Goal: Task Accomplishment & Management: Use online tool/utility

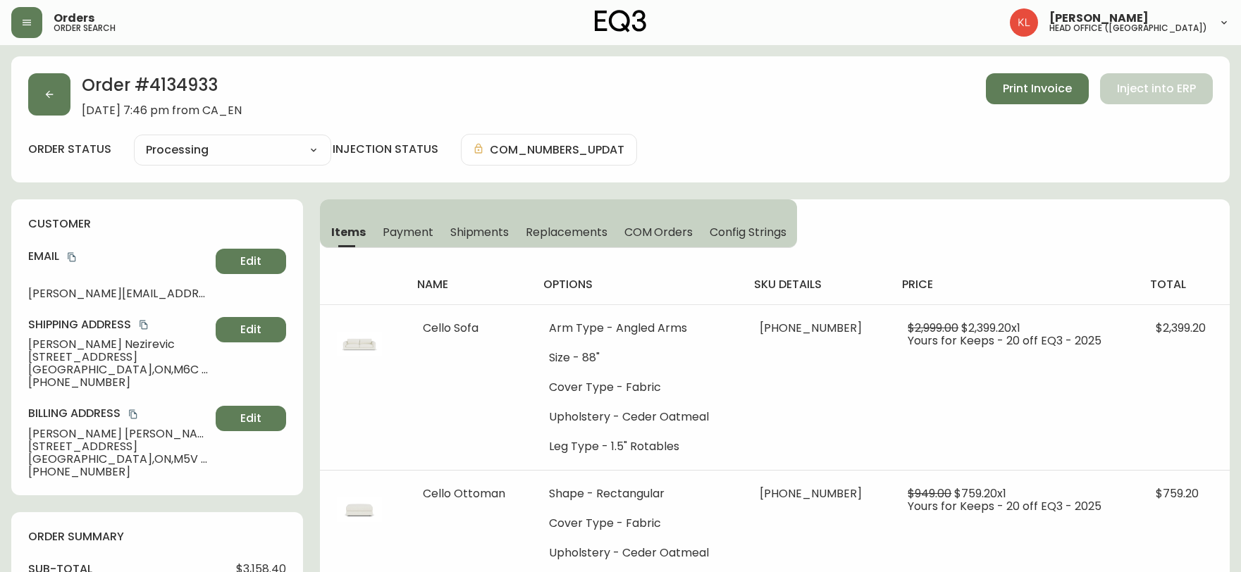
select select "PROCESSING"
click at [52, 97] on icon "button" at bounding box center [49, 94] width 11 height 11
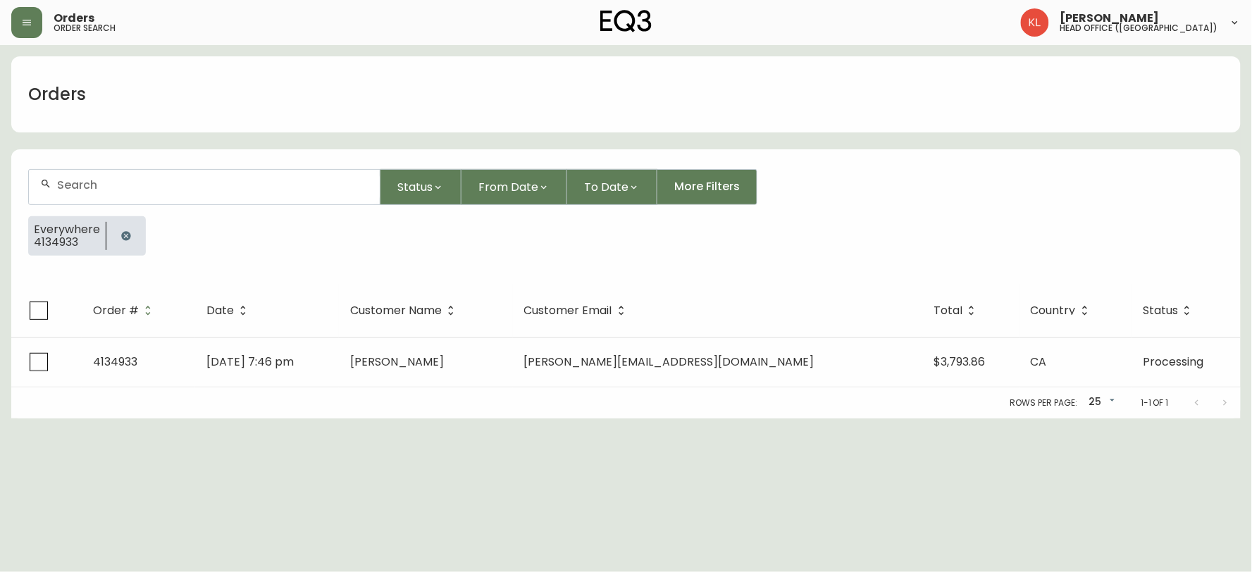
click at [121, 233] on icon "button" at bounding box center [125, 235] width 9 height 9
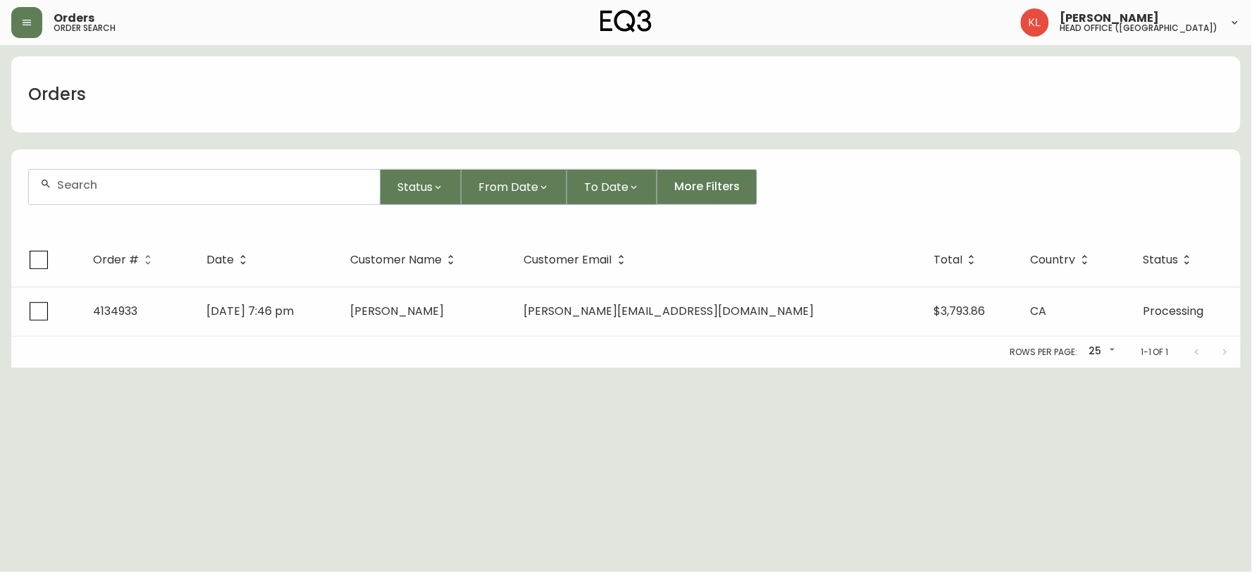
click at [135, 183] on input "text" at bounding box center [213, 184] width 312 height 13
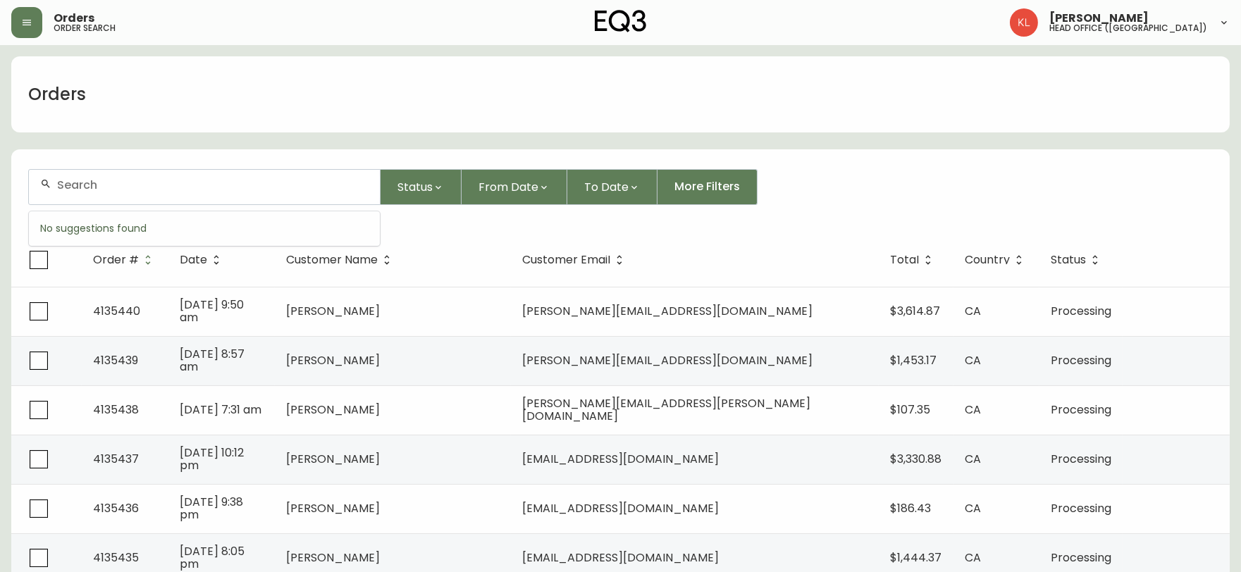
paste input "2030-507-4-A"
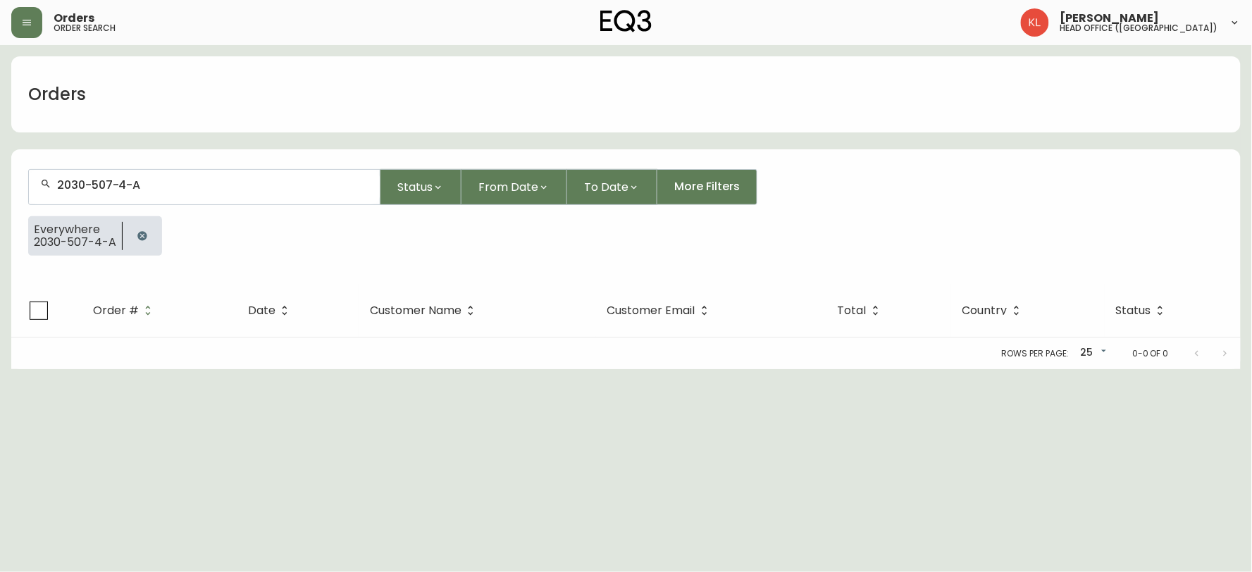
type input "2030-507-4-A"
click at [103, 338] on div "Rows per page: 25 25 0-0 of 0" at bounding box center [626, 353] width 1230 height 31
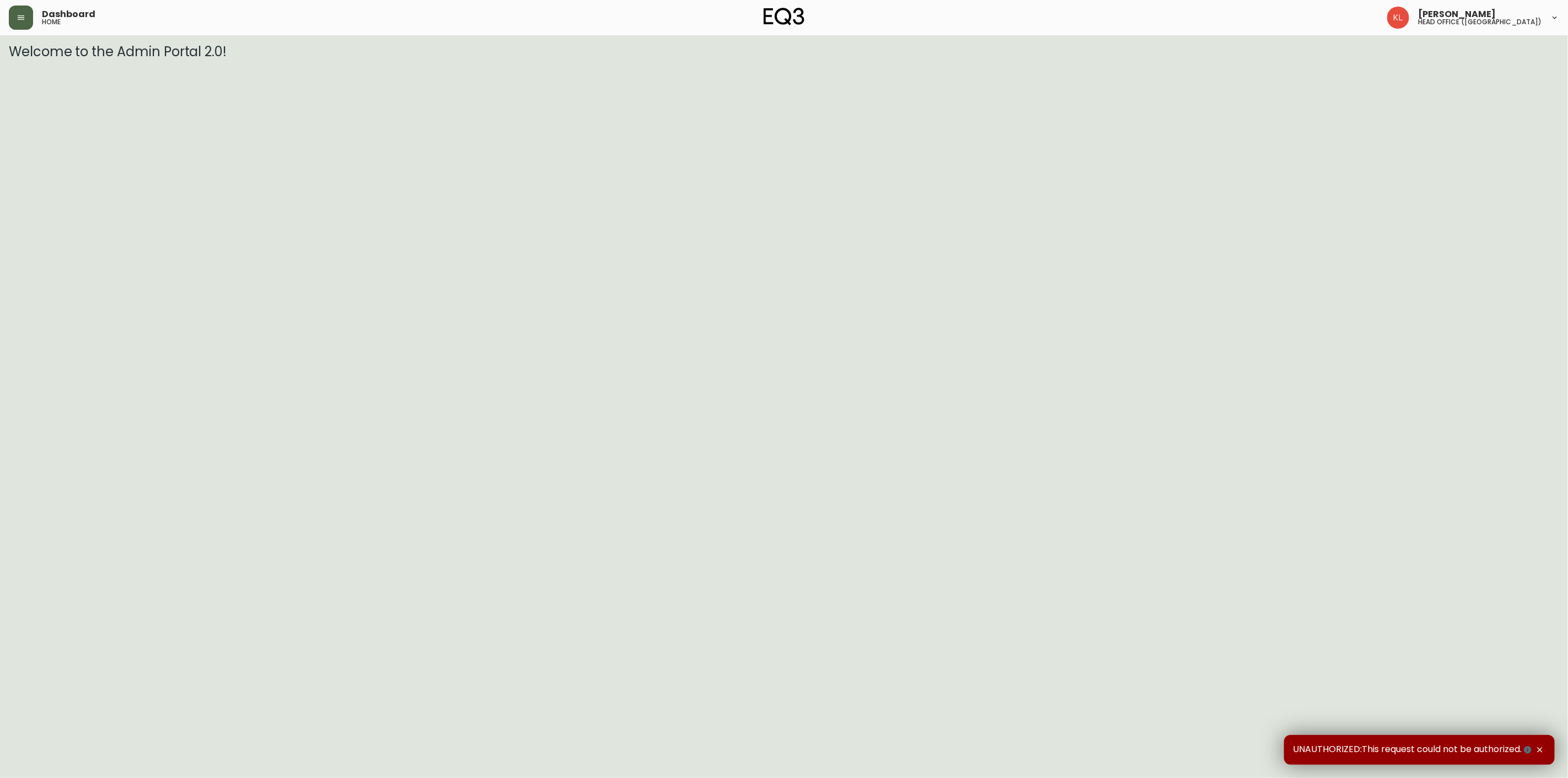
click at [23, 21] on icon "button" at bounding box center [20, 17] width 9 height 9
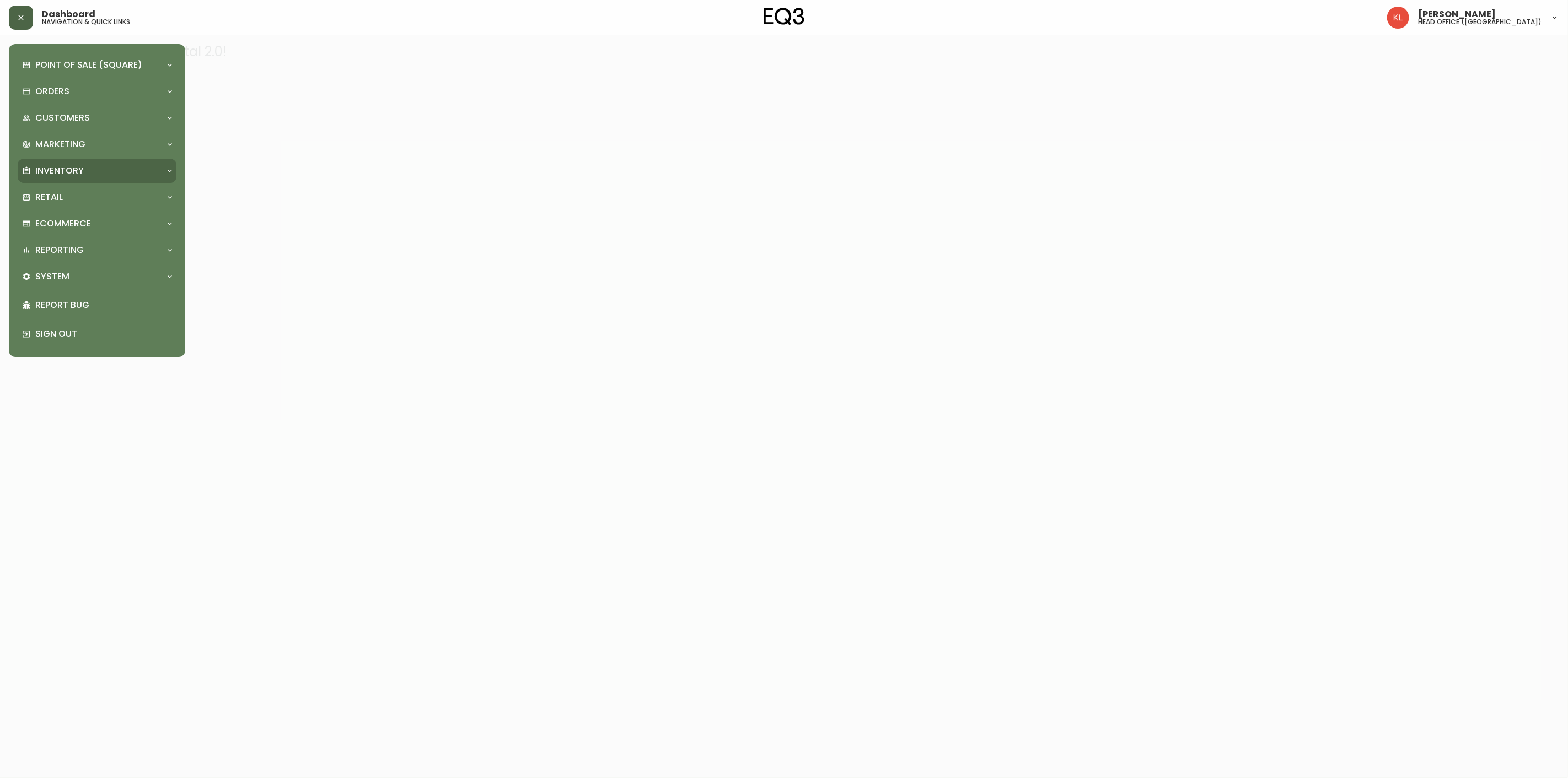
click at [91, 172] on div "Inventory" at bounding box center [91, 171] width 139 height 13
click at [128, 193] on link "Import Stock Status" at bounding box center [97, 195] width 159 height 25
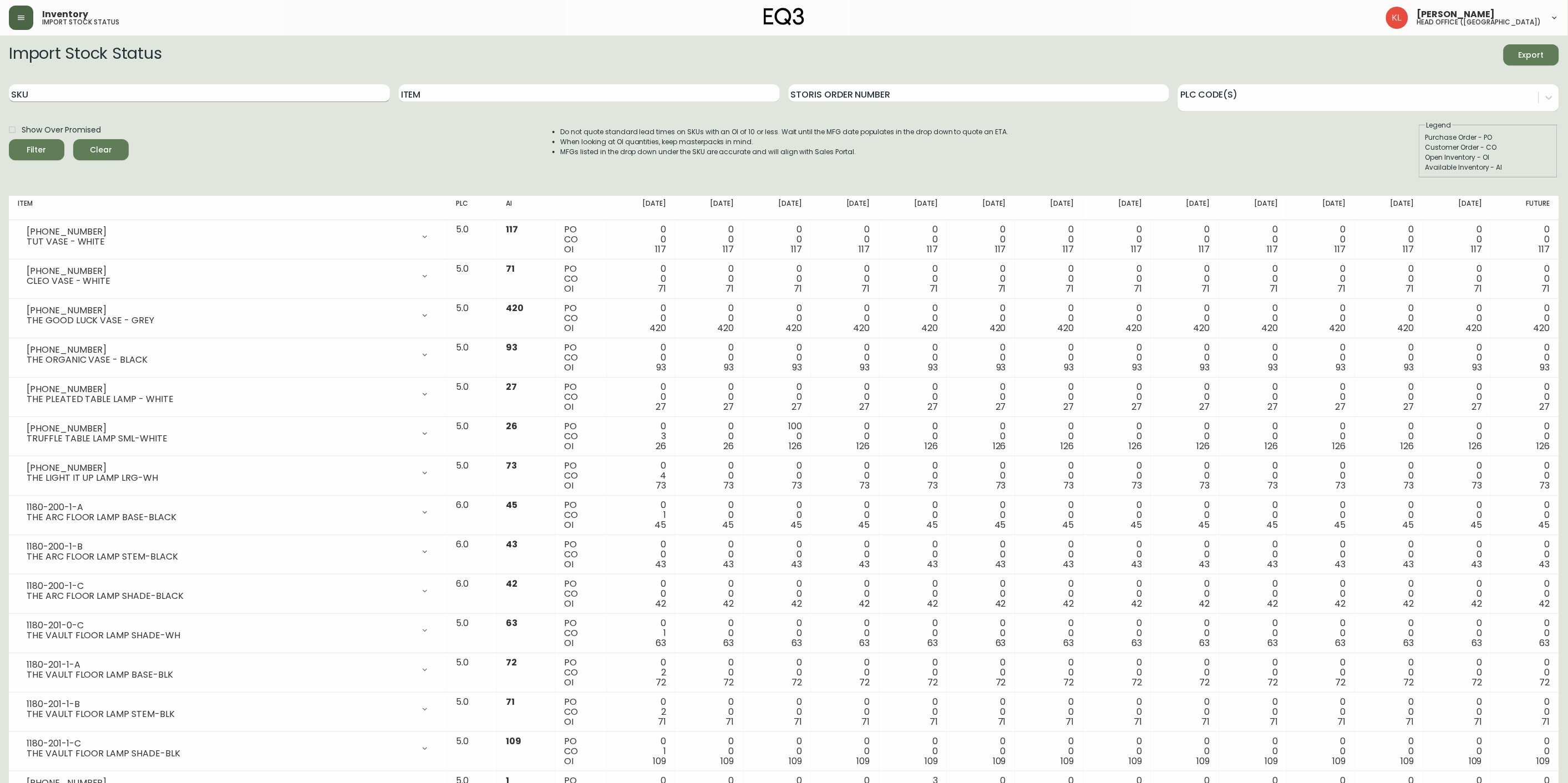
click at [217, 87] on input "SKU" at bounding box center [199, 93] width 381 height 18
paste input "2030-511-1-C"
click at [9, 139] on button "Filter" at bounding box center [36, 150] width 55 height 21
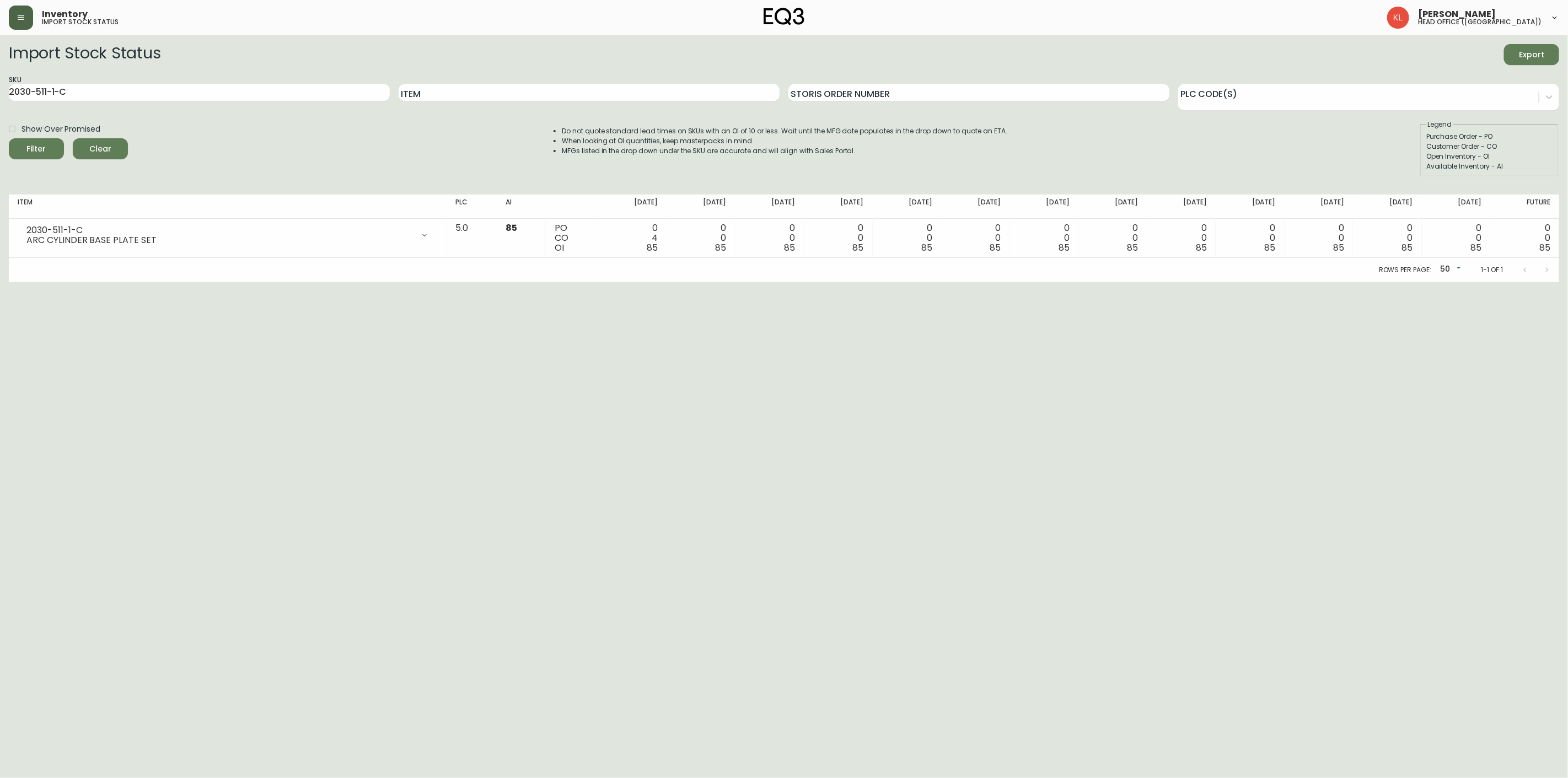
drag, startPoint x: 89, startPoint y: 91, endPoint x: -329, endPoint y: 163, distance: 424.2
click at [0, 163] on html "Inventory import stock status Kendra Lorteau head office (canada) Import Stock …" at bounding box center [784, 141] width 1568 height 282
paste input "04-1-B"
click at [9, 138] on button "Filter" at bounding box center [36, 149] width 55 height 21
click at [0, 158] on html "Inventory import stock status Kendra Lorteau head office (canada) Import Stock …" at bounding box center [784, 141] width 1568 height 282
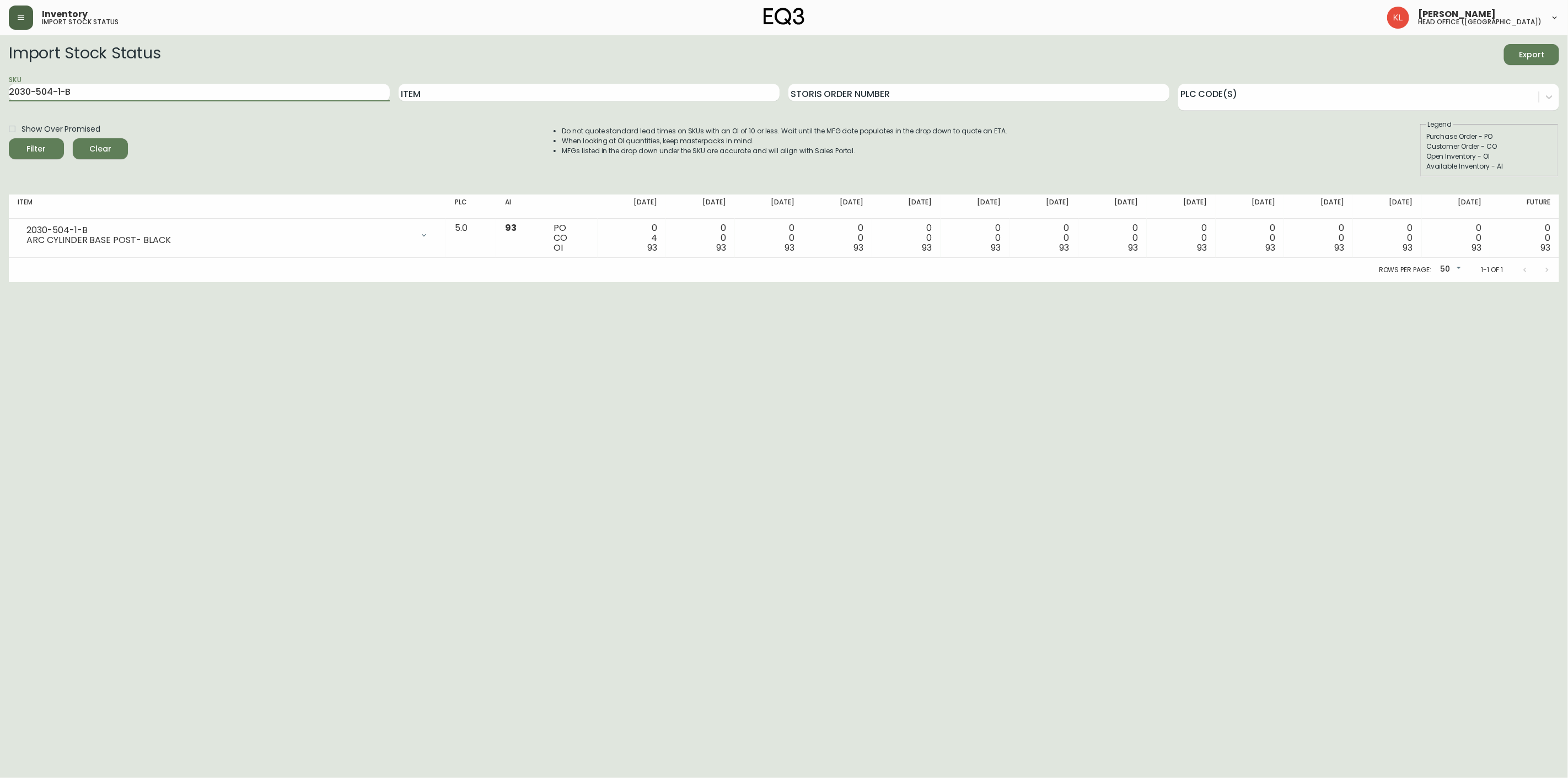
paste input "7-4-A"
type input "2030-507-4-A"
click at [9, 138] on button "Filter" at bounding box center [36, 149] width 55 height 21
